Goal: Information Seeking & Learning: Learn about a topic

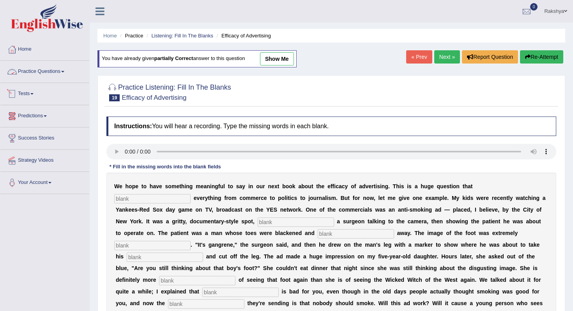
click at [37, 75] on link "Practice Questions" at bounding box center [44, 71] width 89 height 20
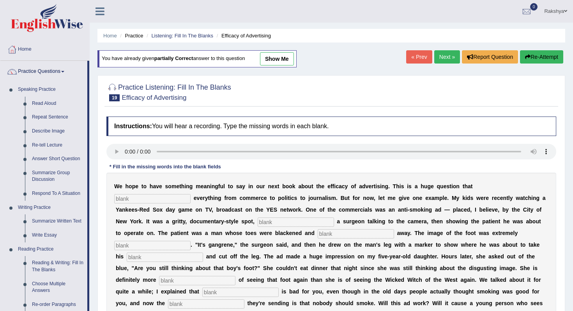
click at [92, 126] on div "Home Practice Listening: Fill In The Blanks Efficacy of Advertising You have al…" at bounding box center [332, 195] width 484 height 390
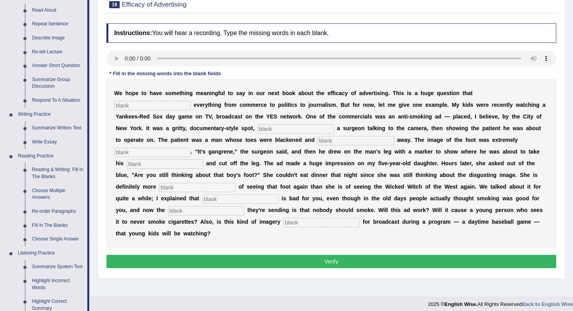
scroll to position [94, 0]
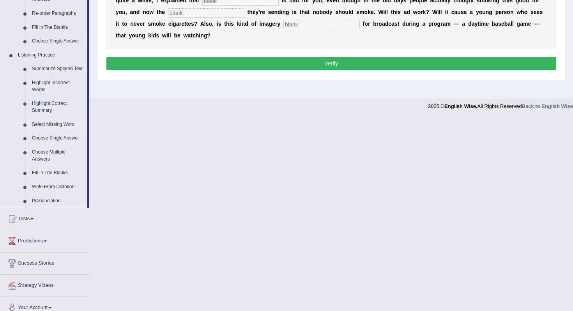
click at [63, 132] on link "Select Missing Word" at bounding box center [57, 125] width 59 height 14
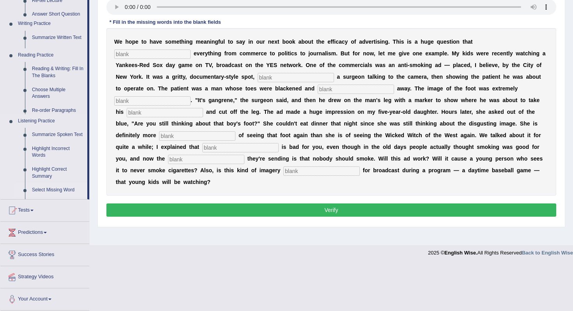
scroll to position [98, 0]
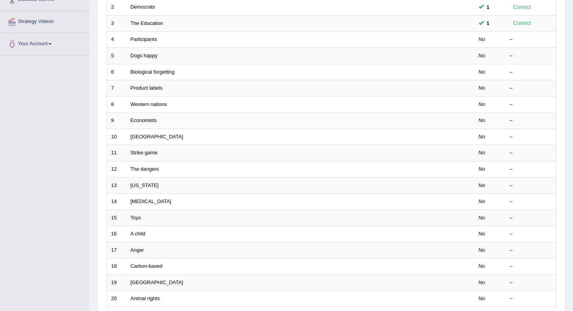
scroll to position [140, 0]
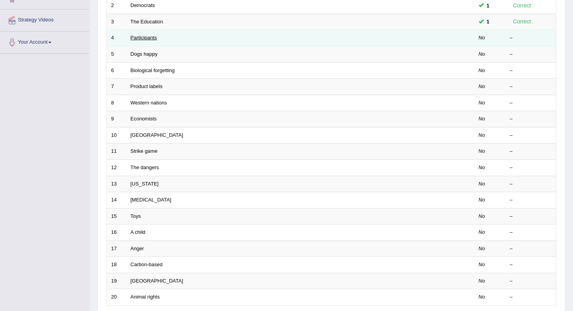
click at [153, 40] on link "Participants" at bounding box center [144, 38] width 27 height 6
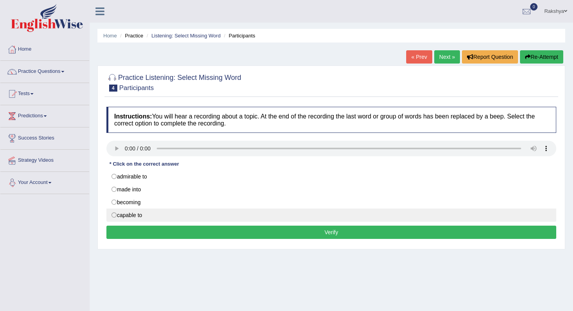
click at [119, 216] on label "capable to" at bounding box center [331, 215] width 450 height 13
radio input "true"
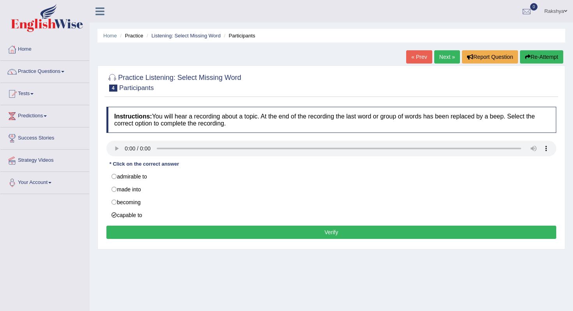
click at [216, 232] on button "Verify" at bounding box center [331, 232] width 450 height 13
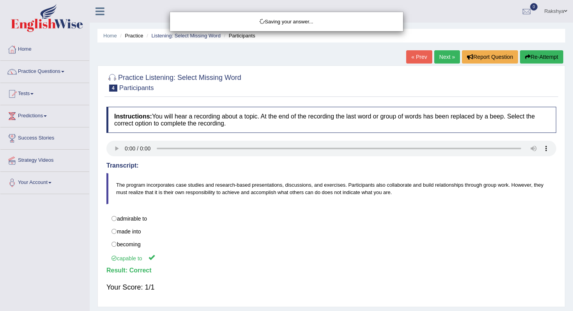
click at [251, 244] on div "Saving your answer..." at bounding box center [286, 155] width 573 height 311
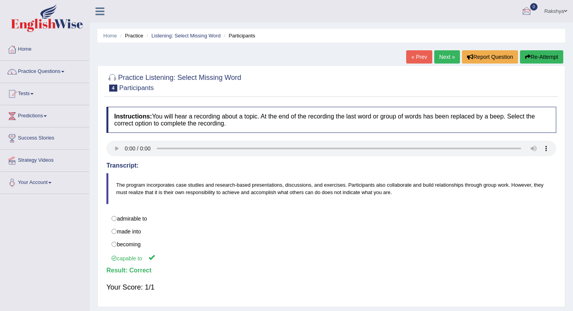
click at [443, 59] on link "Next »" at bounding box center [448, 56] width 26 height 13
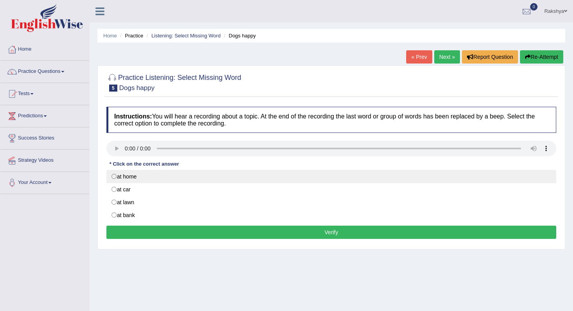
click at [146, 177] on label "at home" at bounding box center [331, 176] width 450 height 13
radio input "true"
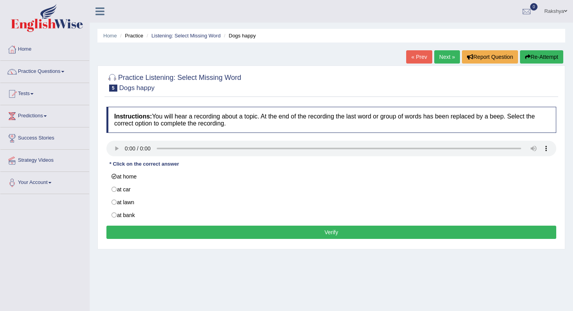
click at [225, 233] on button "Verify" at bounding box center [331, 232] width 450 height 13
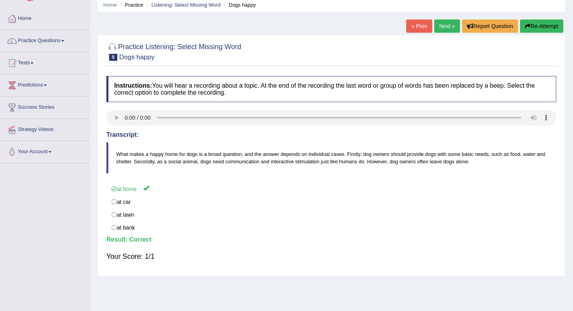
scroll to position [31, 0]
click at [440, 20] on link "Next »" at bounding box center [448, 25] width 26 height 13
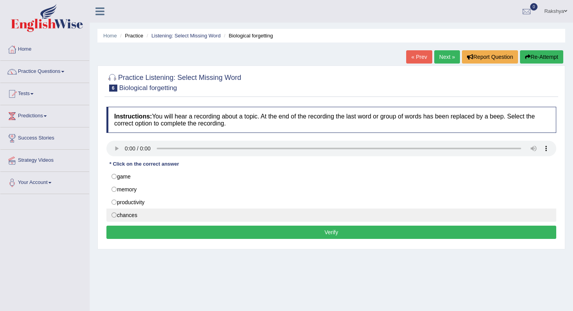
click at [163, 220] on label "chances" at bounding box center [331, 215] width 450 height 13
radio input "true"
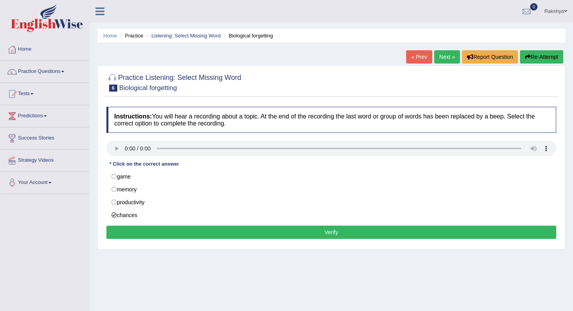
click at [162, 229] on button "Verify" at bounding box center [331, 232] width 450 height 13
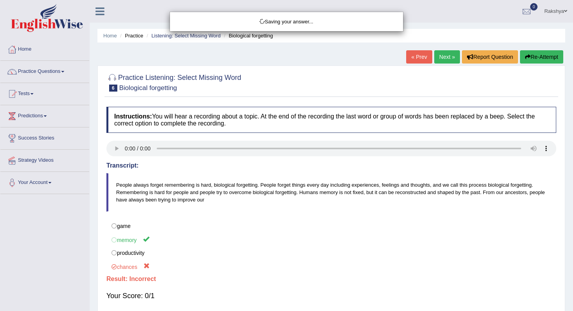
click at [162, 229] on div "Saving your answer..." at bounding box center [286, 155] width 573 height 311
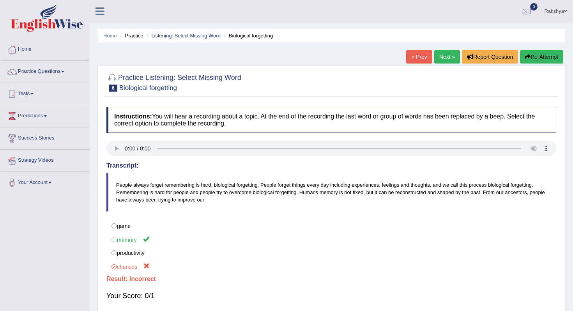
click at [446, 61] on link "Next »" at bounding box center [448, 56] width 26 height 13
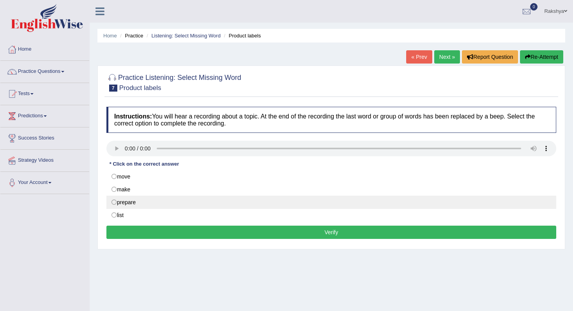
click at [196, 207] on label "prepare" at bounding box center [331, 202] width 450 height 13
radio input "true"
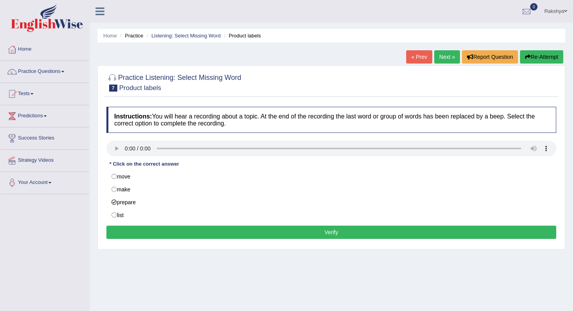
click at [206, 230] on button "Verify" at bounding box center [331, 232] width 450 height 13
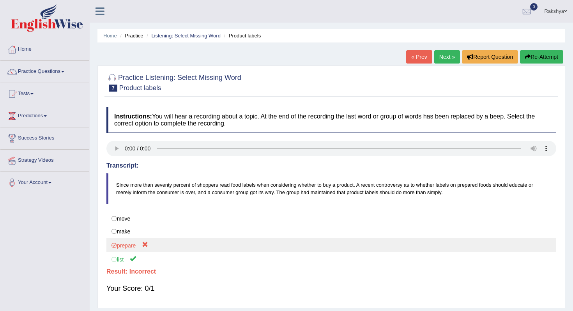
click at [202, 247] on label "prepare" at bounding box center [331, 245] width 450 height 14
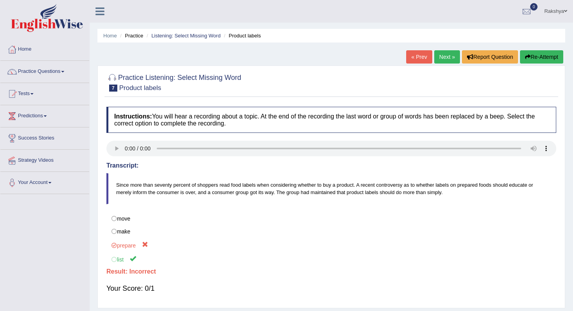
click at [442, 56] on link "Next »" at bounding box center [448, 56] width 26 height 13
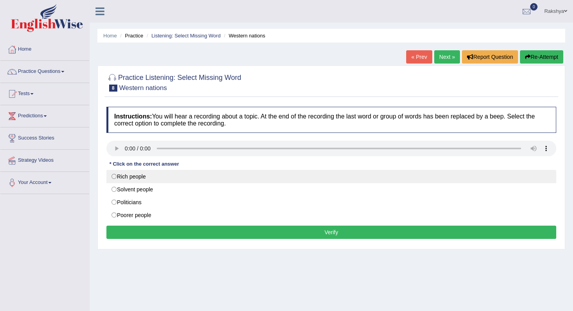
click at [179, 178] on label "Rich people" at bounding box center [331, 176] width 450 height 13
radio input "true"
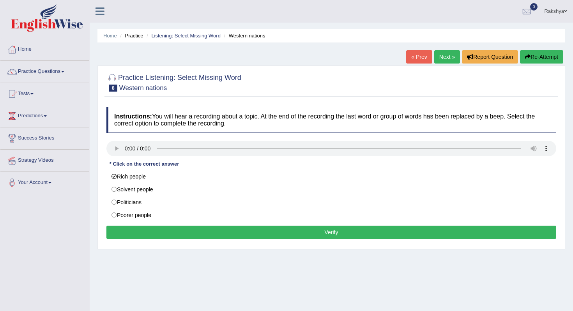
click at [175, 232] on button "Verify" at bounding box center [331, 232] width 450 height 13
